Goal: Transaction & Acquisition: Purchase product/service

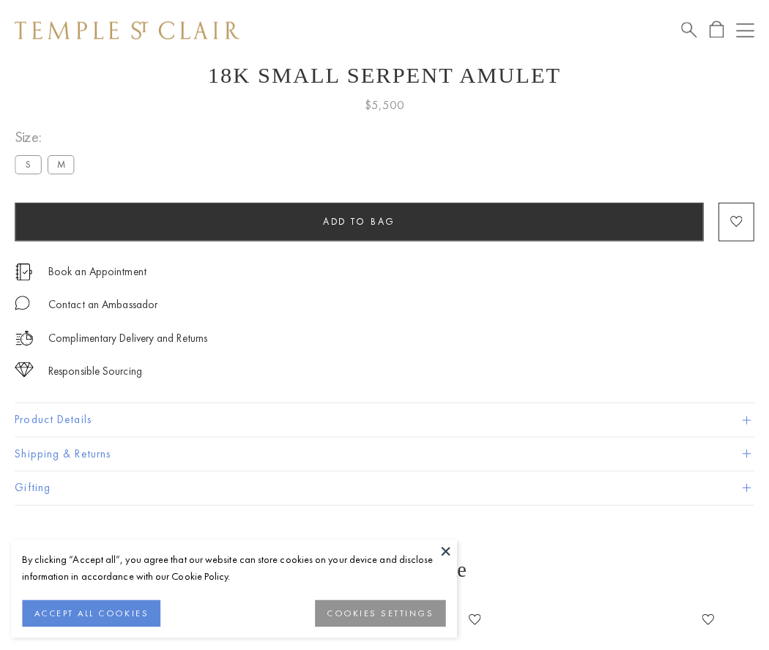
scroll to position [57, 0]
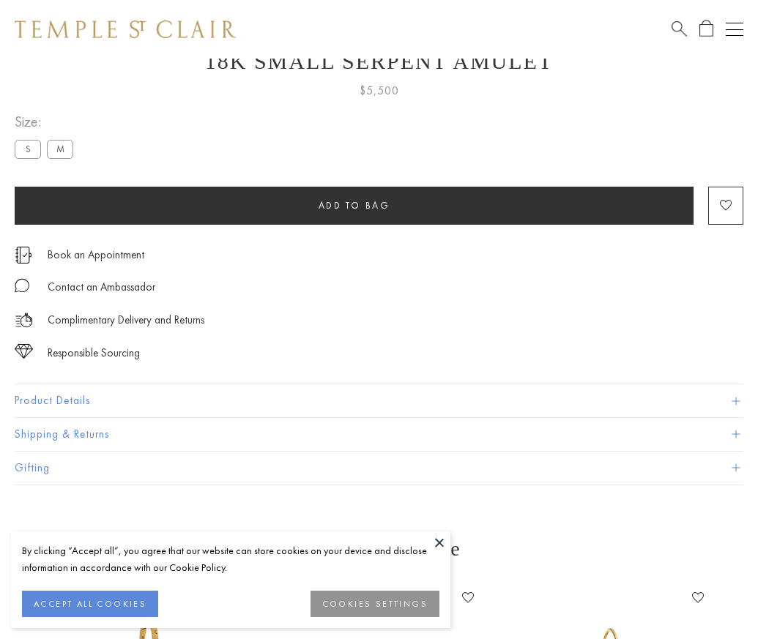
click at [354, 205] on span "Add to bag" at bounding box center [355, 205] width 72 height 12
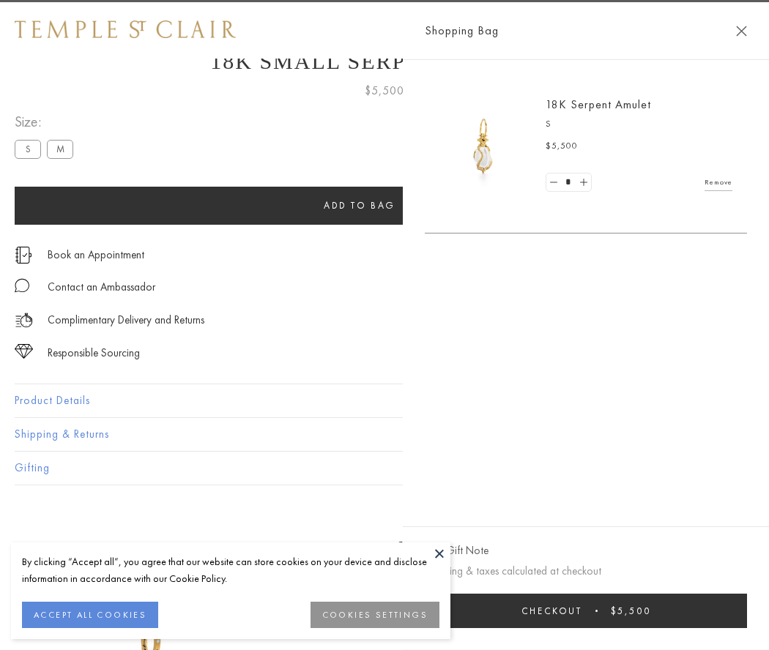
click at [586, 611] on button "Checkout $5,500" at bounding box center [586, 611] width 322 height 34
